Goal: Navigation & Orientation: Find specific page/section

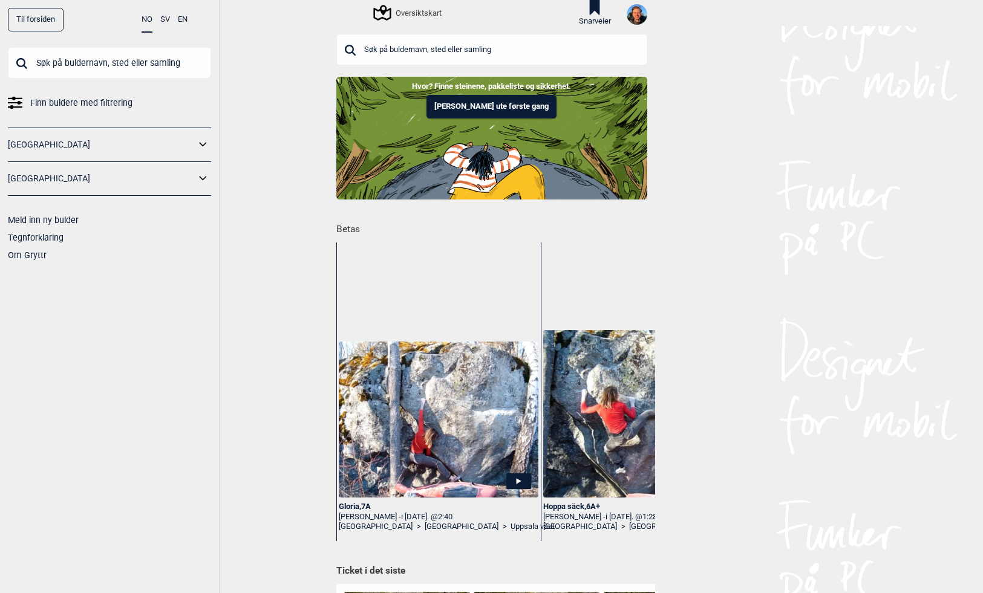
click at [587, 12] on icon at bounding box center [595, 7] width 20 height 15
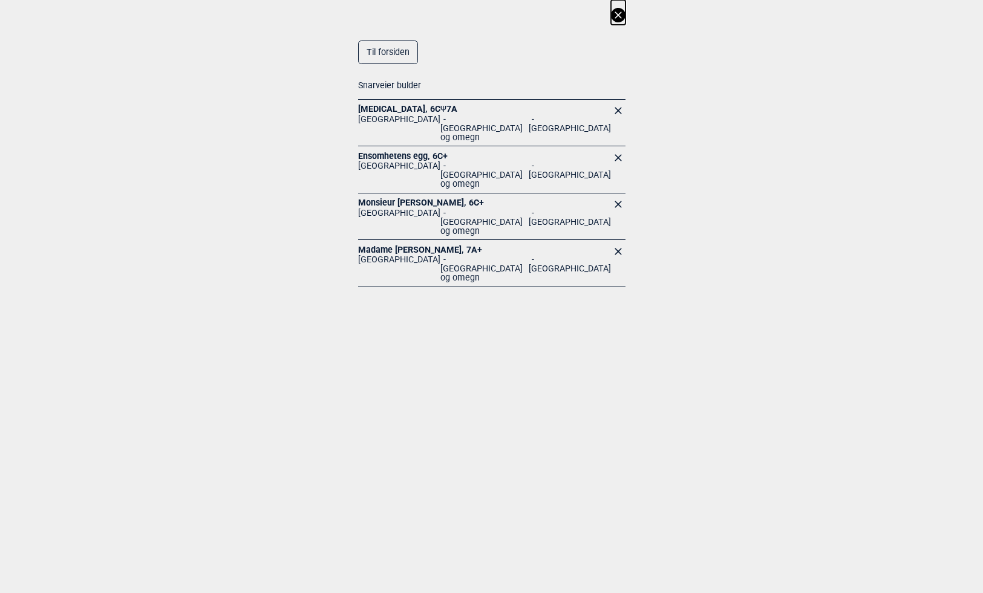
click at [440, 109] on span "Ψ" at bounding box center [443, 109] width 6 height 10
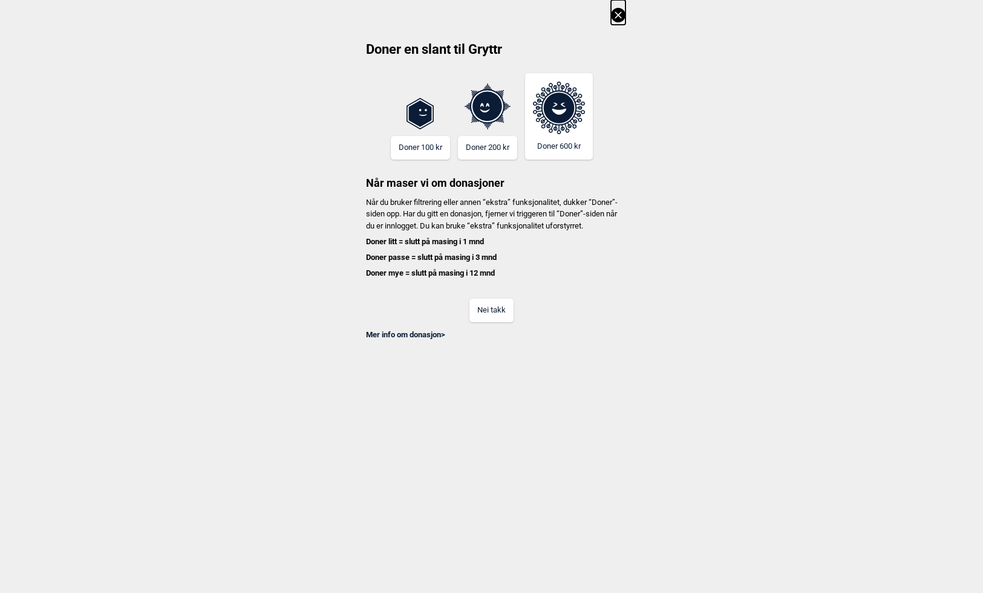
click at [479, 322] on button "Nei takk" at bounding box center [491, 311] width 44 height 24
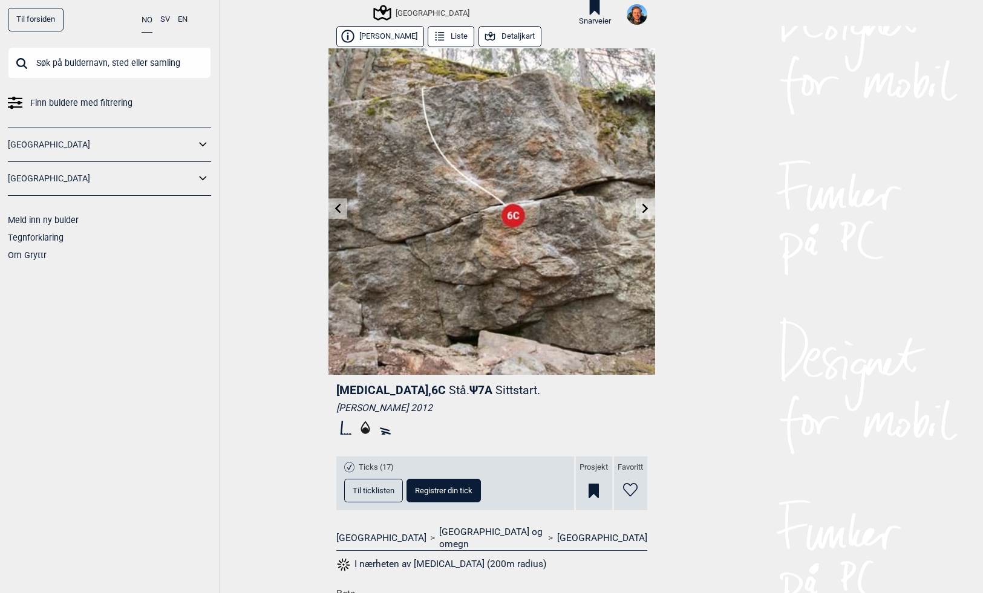
click at [496, 36] on button "Detaljkart" at bounding box center [510, 36] width 63 height 21
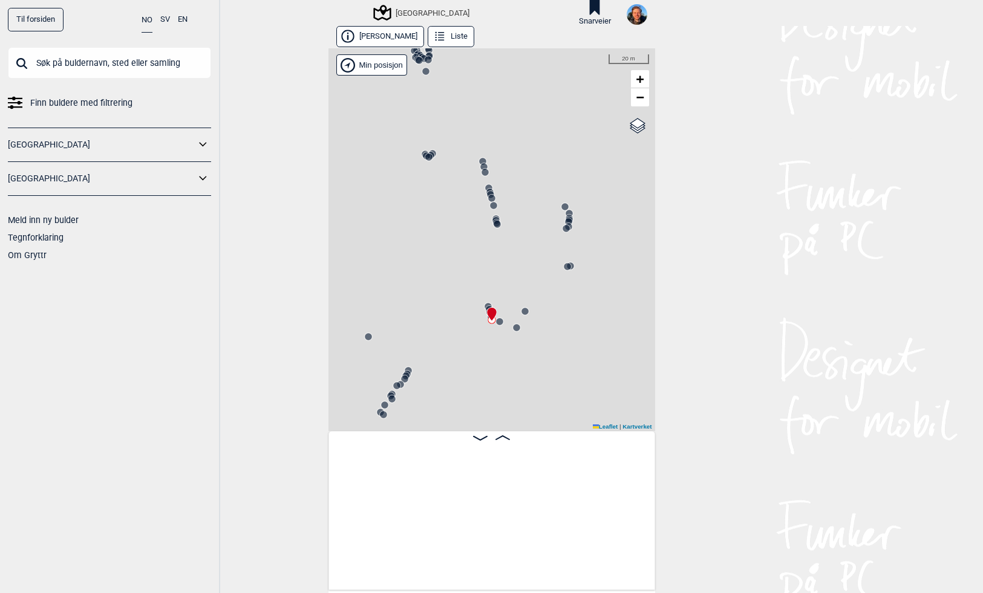
scroll to position [0, 13291]
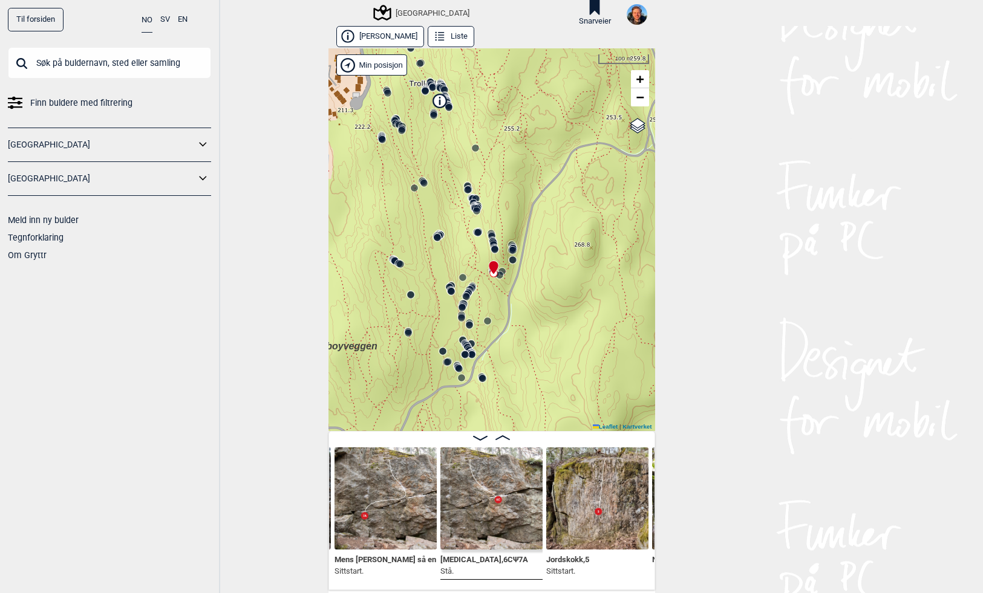
drag, startPoint x: 489, startPoint y: 334, endPoint x: 490, endPoint y: 289, distance: 44.8
click at [490, 289] on div "Speidersteinen Barnehageveggen Cowboyveggen Bølerveggen [GEOGRAPHIC_DATA]" at bounding box center [491, 239] width 327 height 383
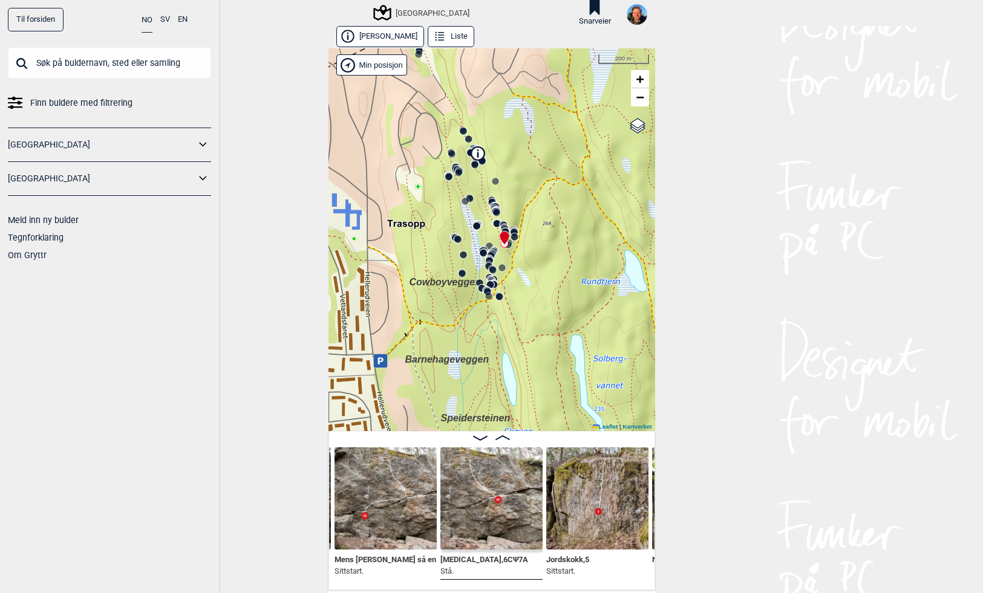
drag, startPoint x: 357, startPoint y: 410, endPoint x: 370, endPoint y: 374, distance: 38.5
click at [370, 374] on div "Speidersteinen Barnehageveggen Cowboyveggen Bølerveggen [GEOGRAPHIC_DATA]" at bounding box center [491, 239] width 327 height 383
